Goal: Transaction & Acquisition: Book appointment/travel/reservation

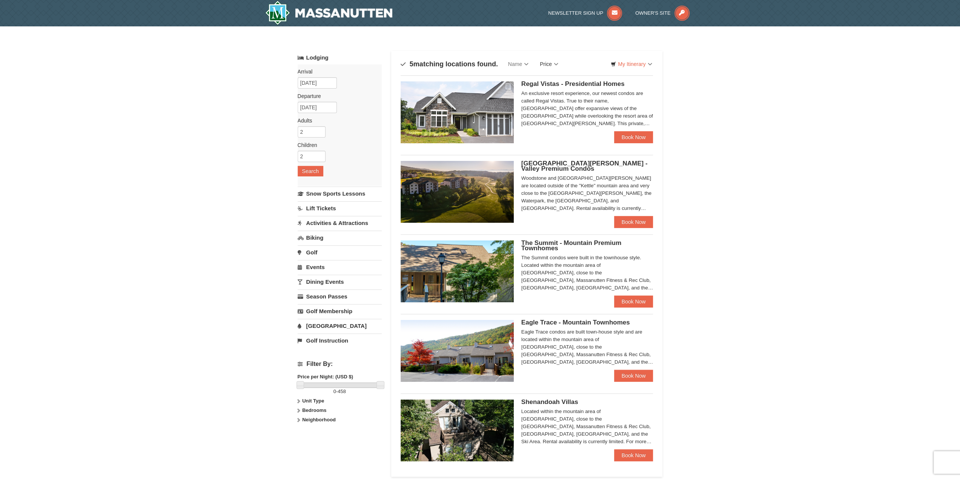
click at [550, 62] on link "Price" at bounding box center [549, 64] width 30 height 15
click at [558, 88] on link "Price (High to Low)" at bounding box center [564, 89] width 60 height 10
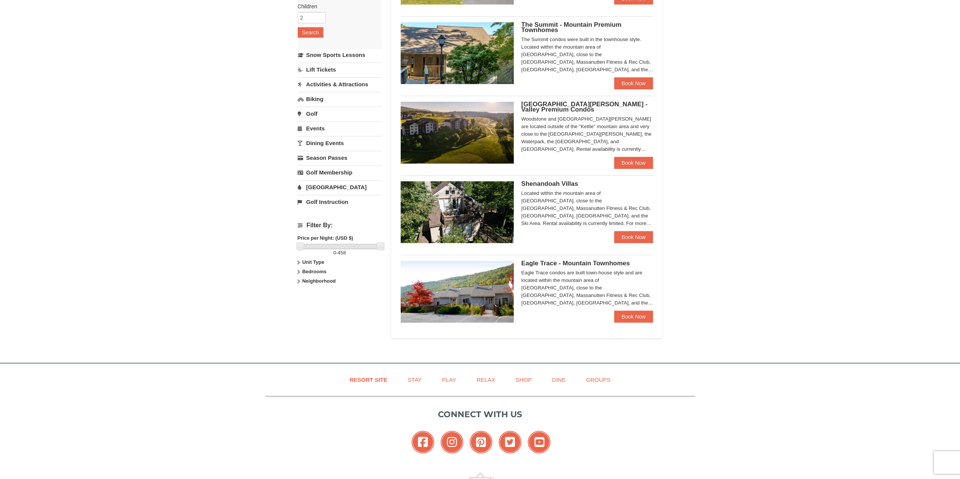
scroll to position [151, 0]
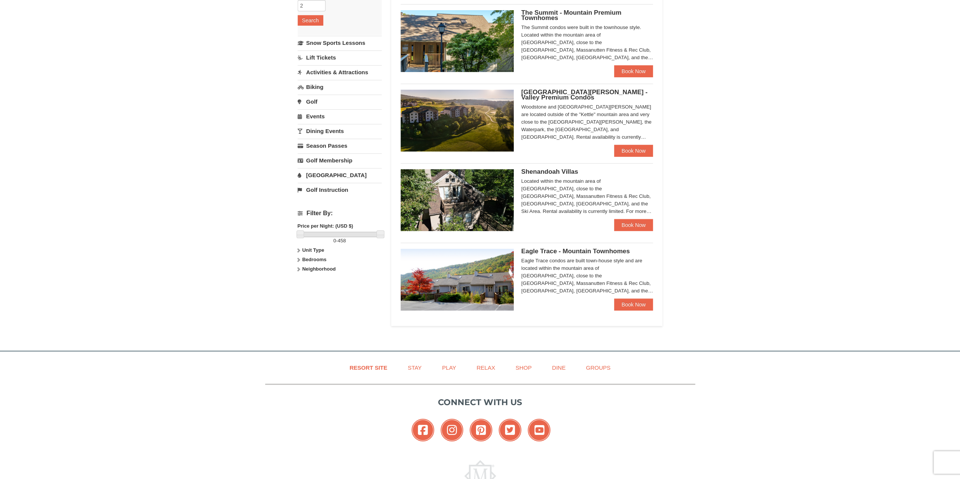
click at [524, 173] on span "Shenandoah Villas" at bounding box center [549, 171] width 57 height 7
